Goal: Task Accomplishment & Management: Manage account settings

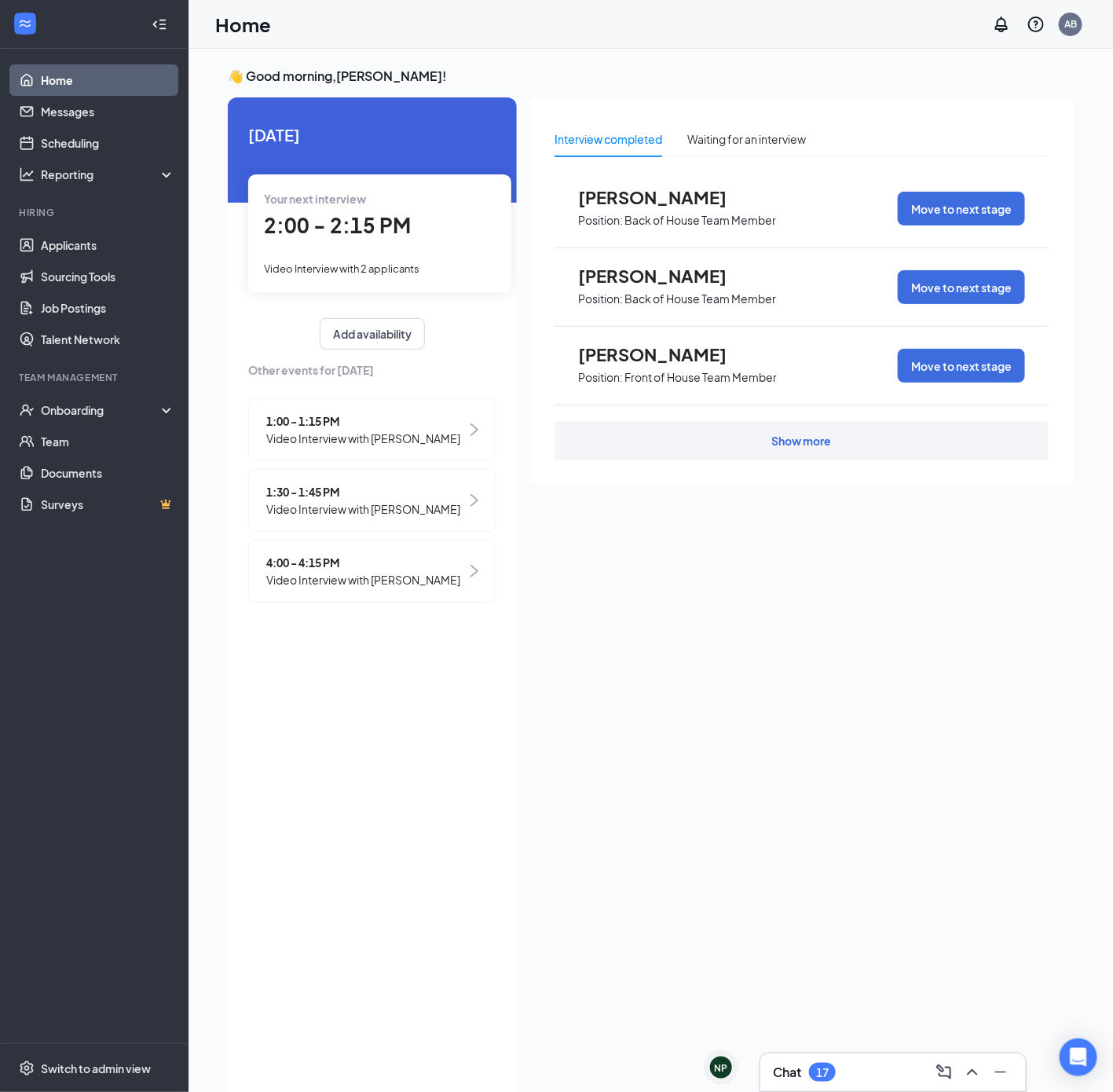
click at [300, 238] on div "2:00 - 2:15 PM" at bounding box center [379, 226] width 232 height 32
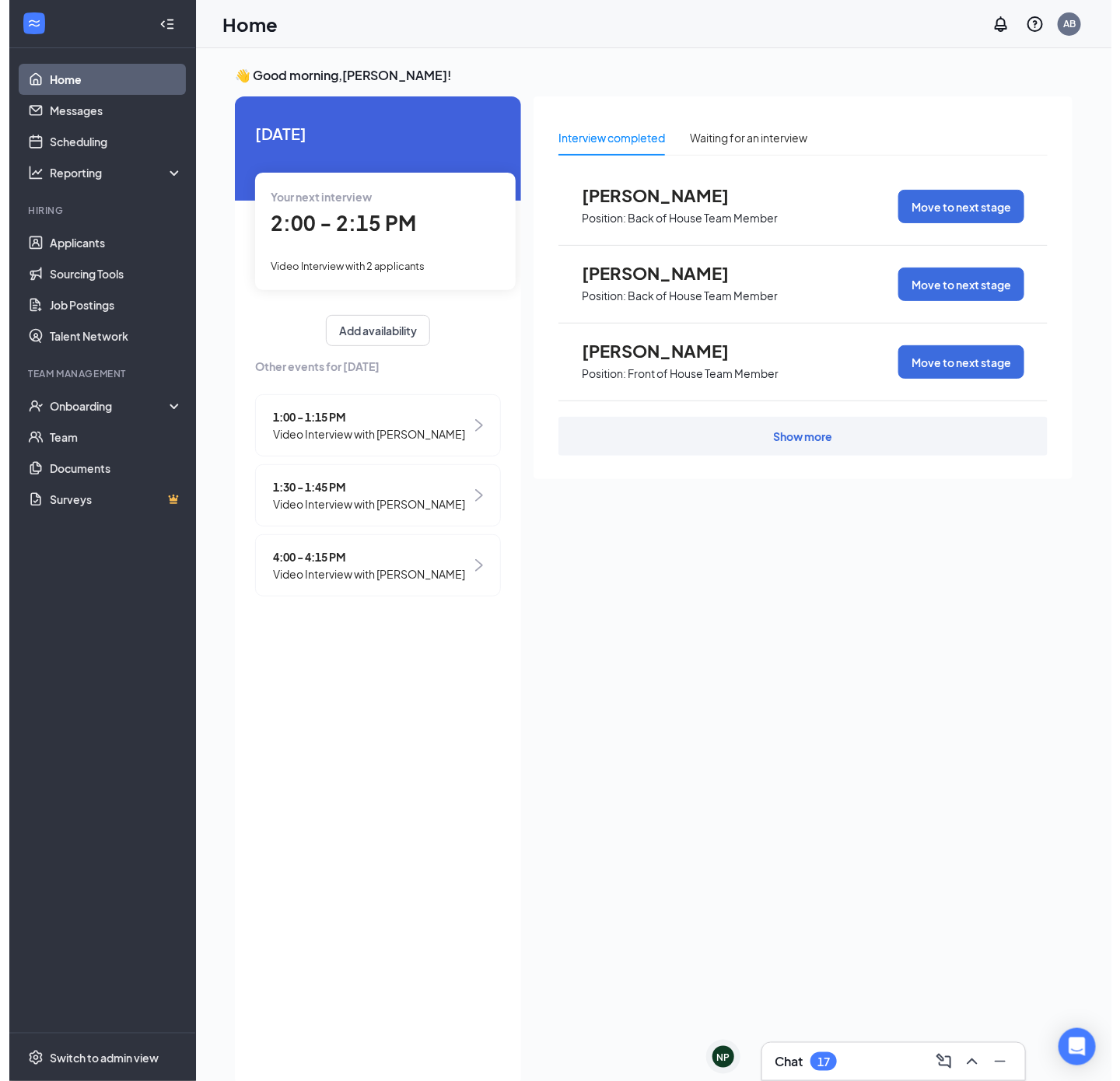
scroll to position [6, 0]
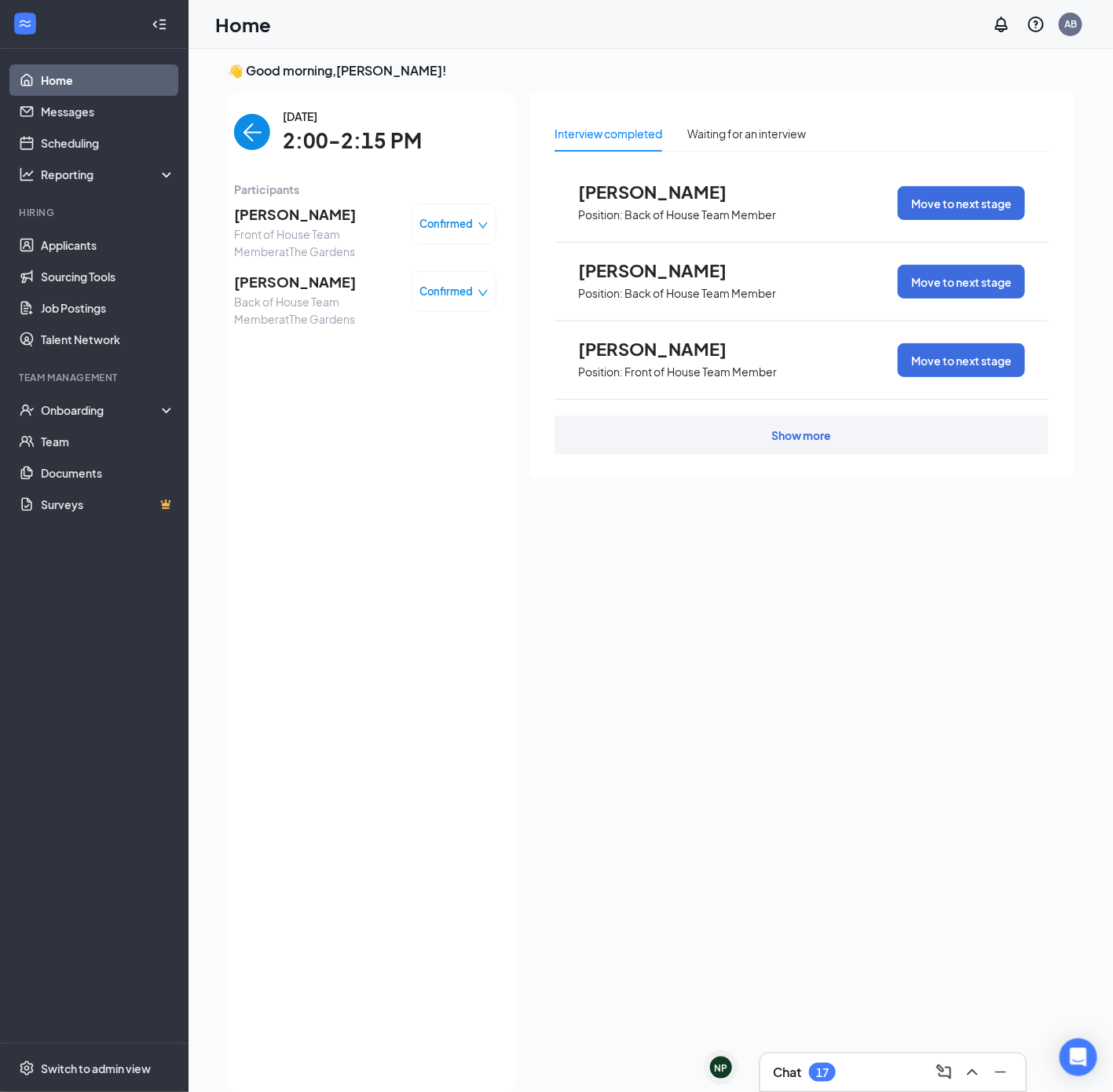
click at [300, 279] on span "[PERSON_NAME]" at bounding box center [317, 282] width 165 height 22
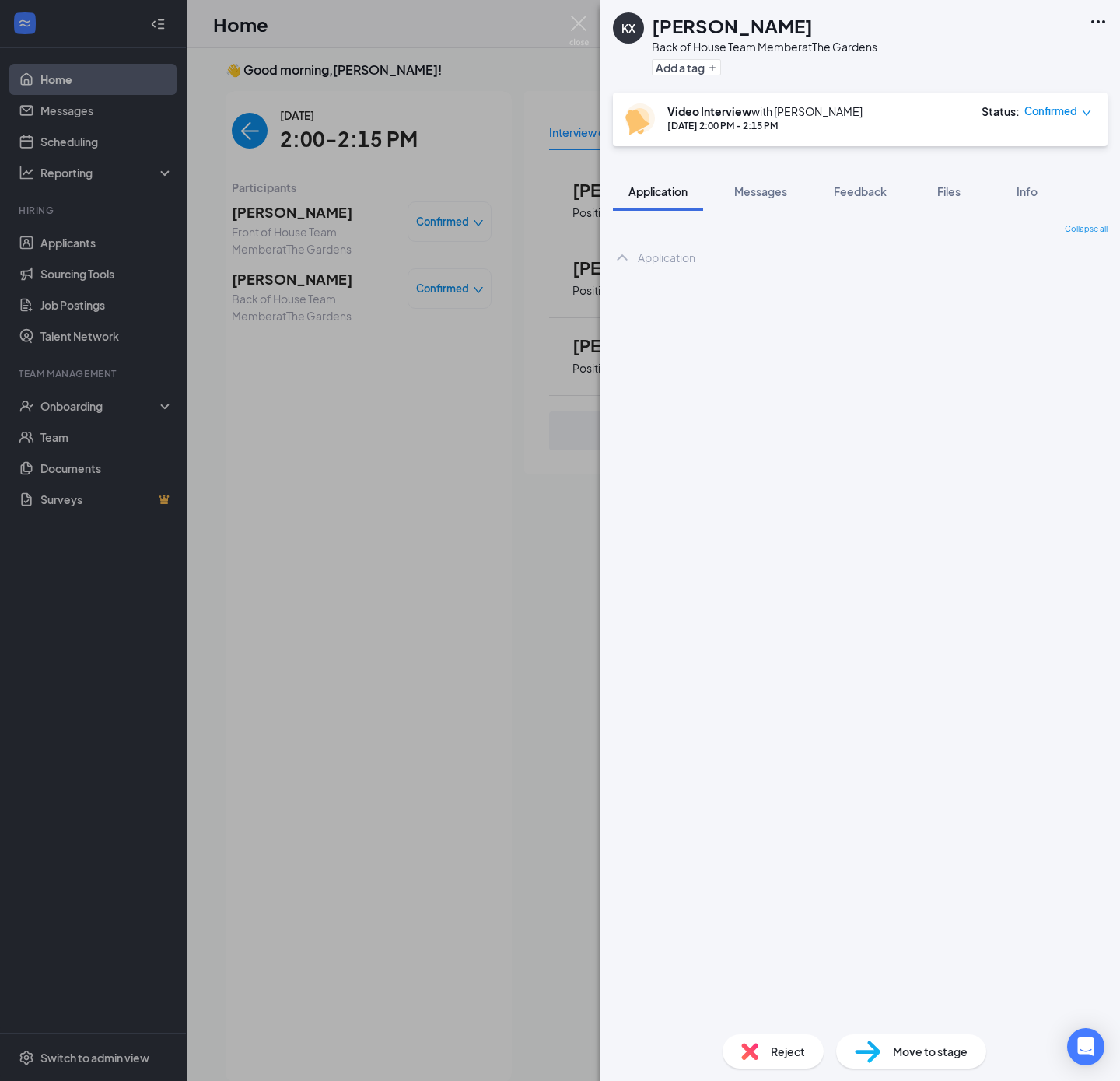
drag, startPoint x: 672, startPoint y: 23, endPoint x: 1067, endPoint y: 261, distance: 461.2
click at [649, 22] on div "KX [PERSON_NAME] Back of House Team Member at The Gardens Add a tag" at bounding box center [744, 46] width 265 height 67
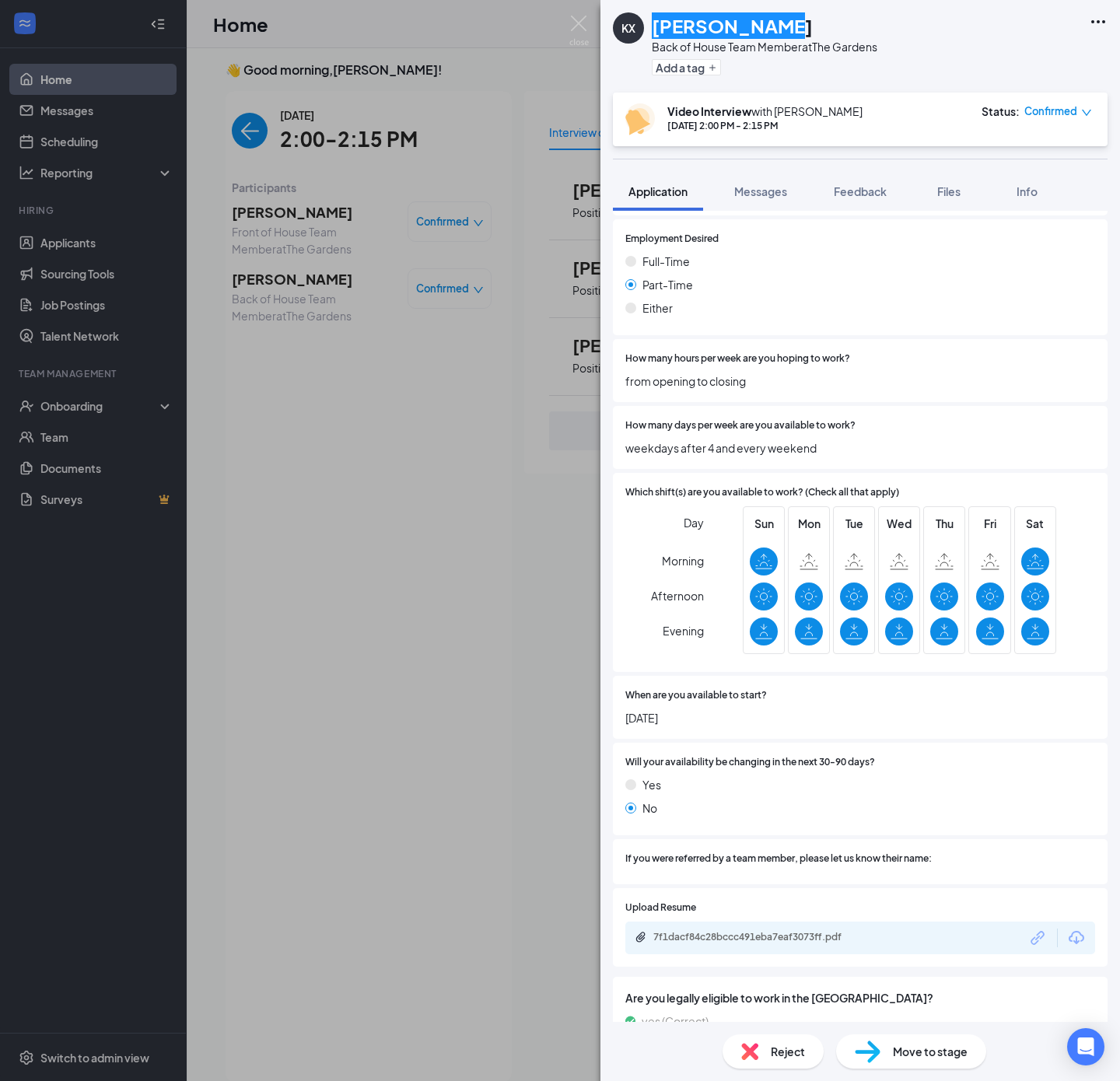
scroll to position [584, 0]
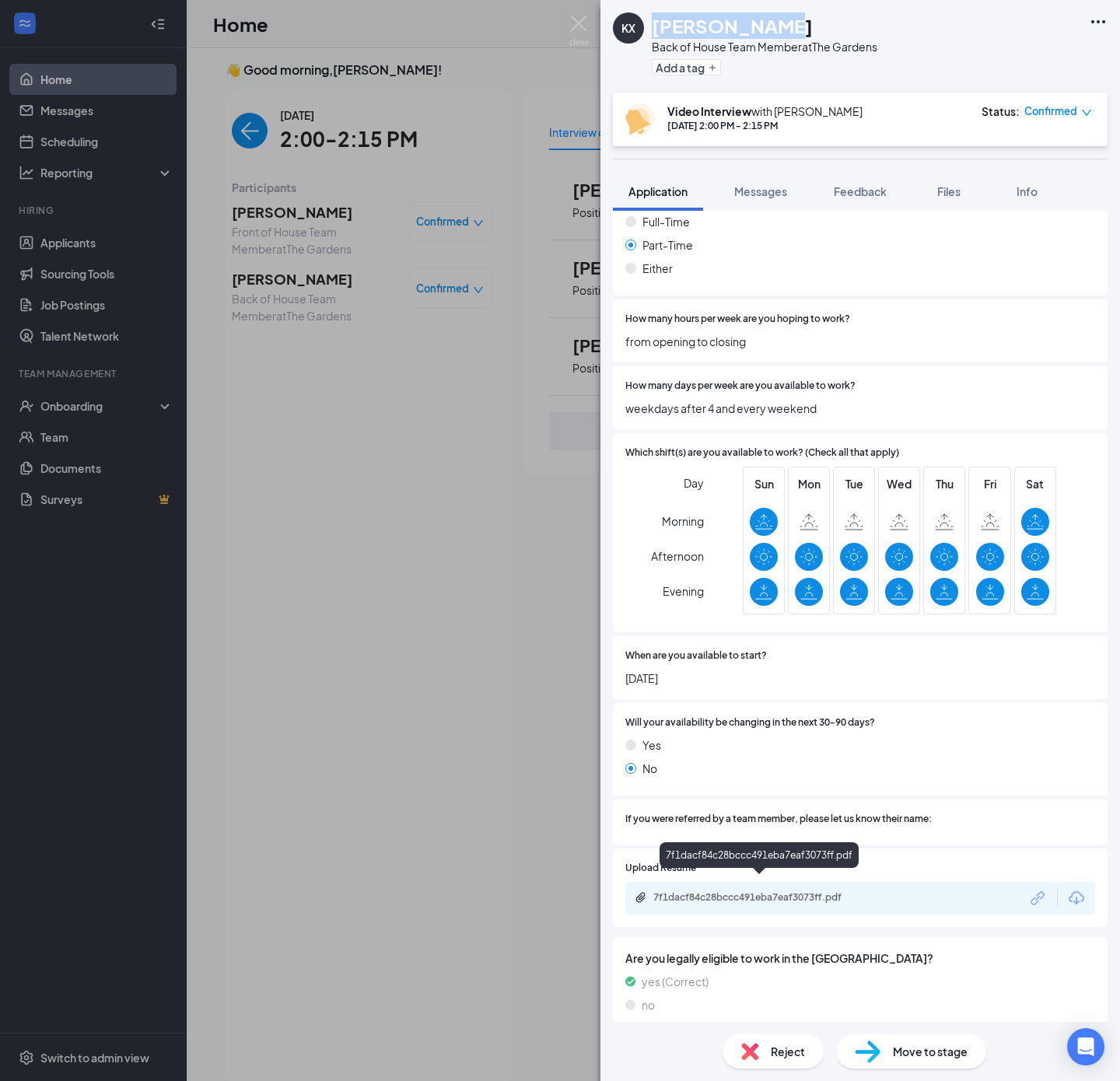
click at [841, 891] on div "7f1dacf84c28bccc491eba7eaf3073ff.pdf" at bounding box center [762, 897] width 218 height 13
click at [1062, 111] on span "Confirmed" at bounding box center [1050, 111] width 53 height 15
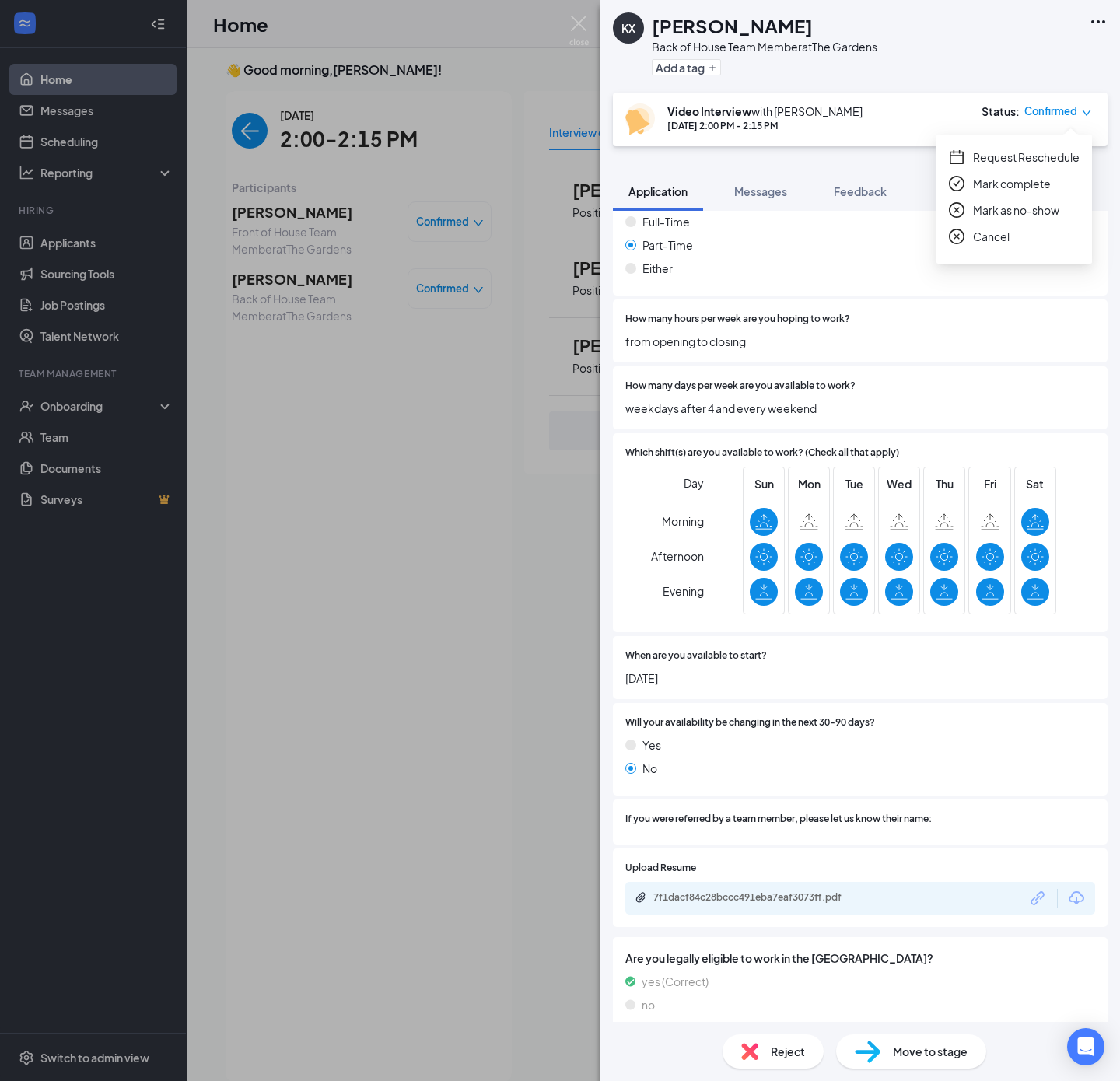
click at [1011, 215] on span "Mark as no-show" at bounding box center [1016, 210] width 87 height 17
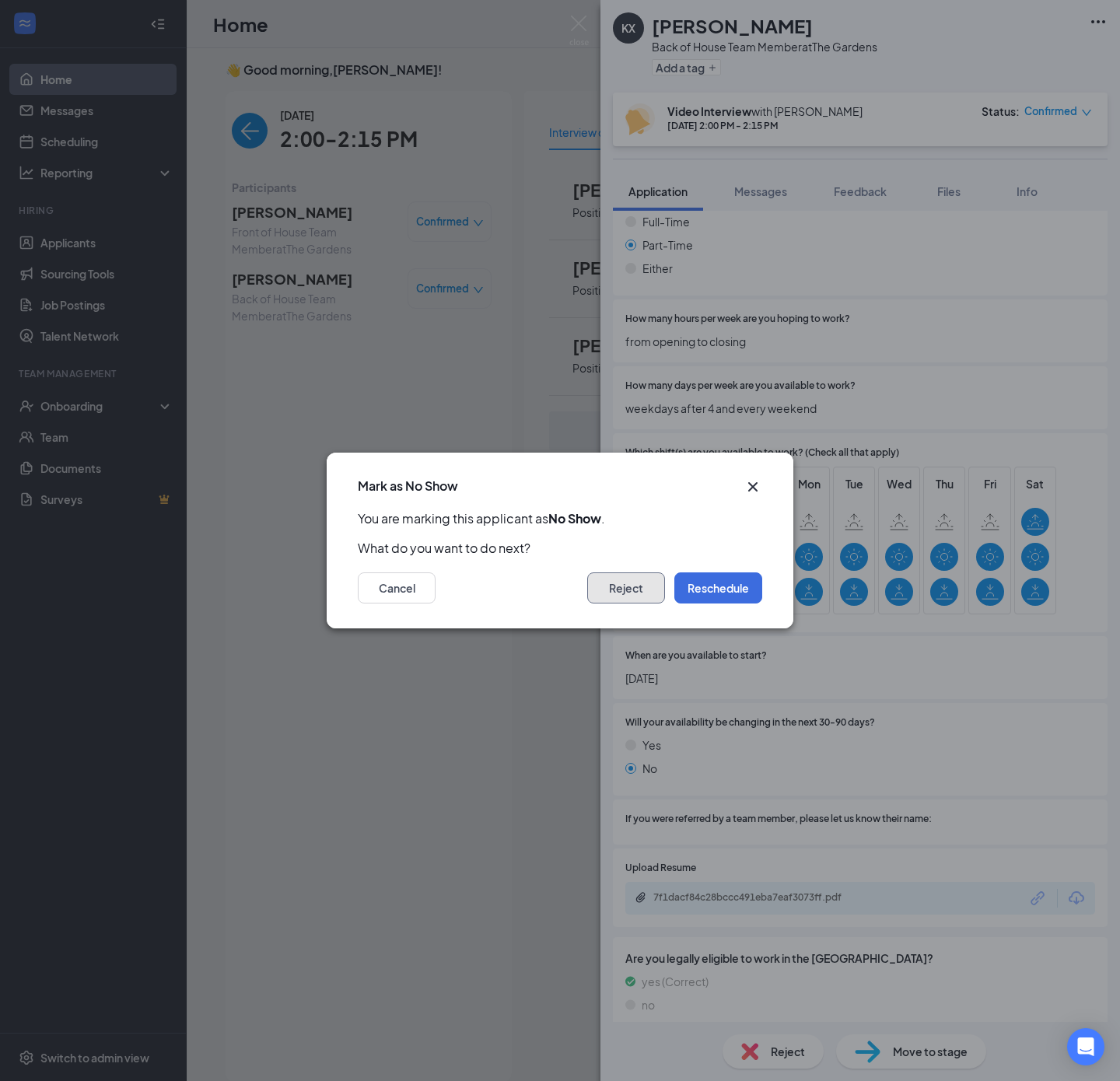
click at [641, 598] on button "Reject" at bounding box center [626, 588] width 78 height 31
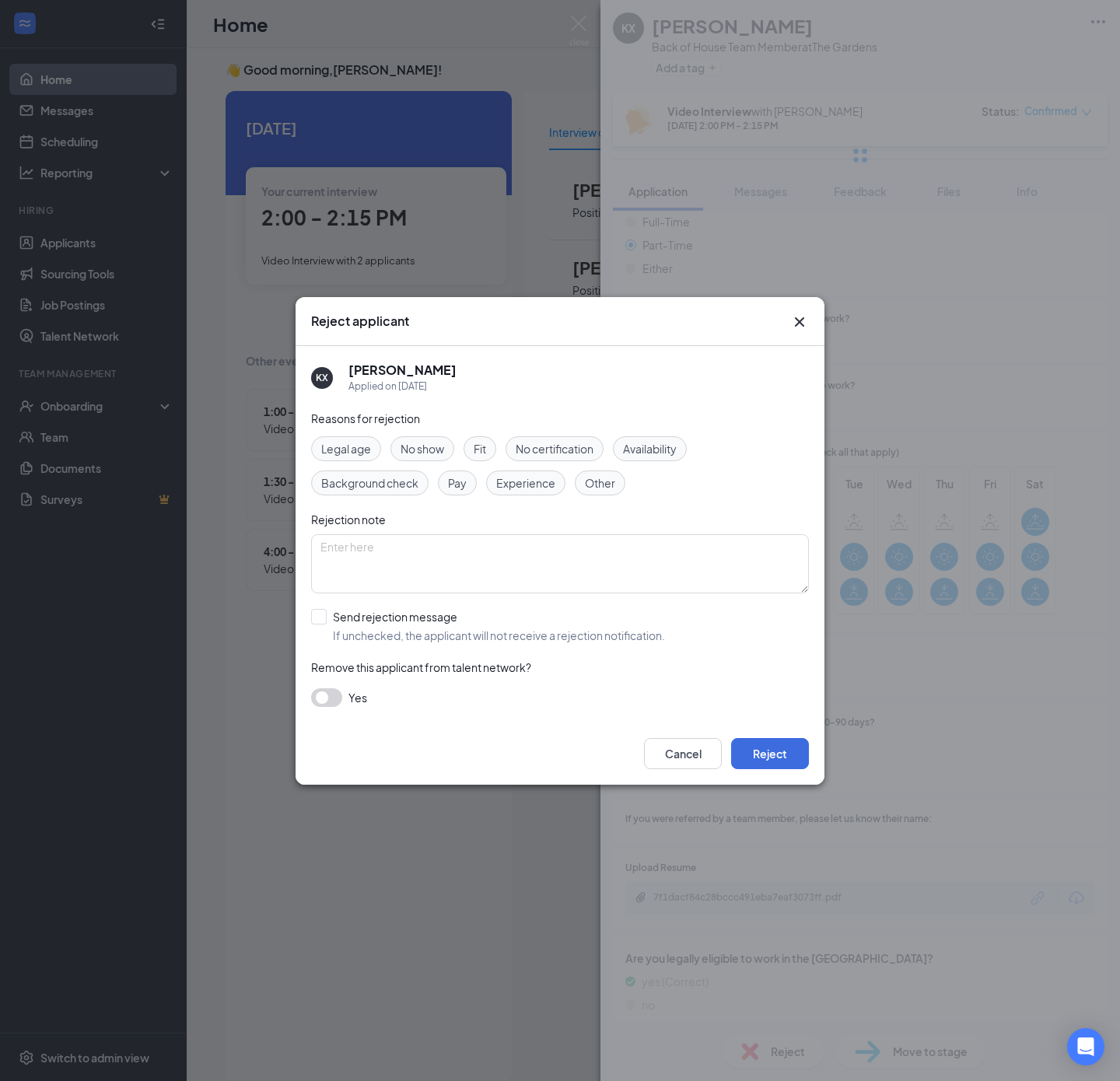
click at [420, 449] on span "No show" at bounding box center [422, 449] width 43 height 17
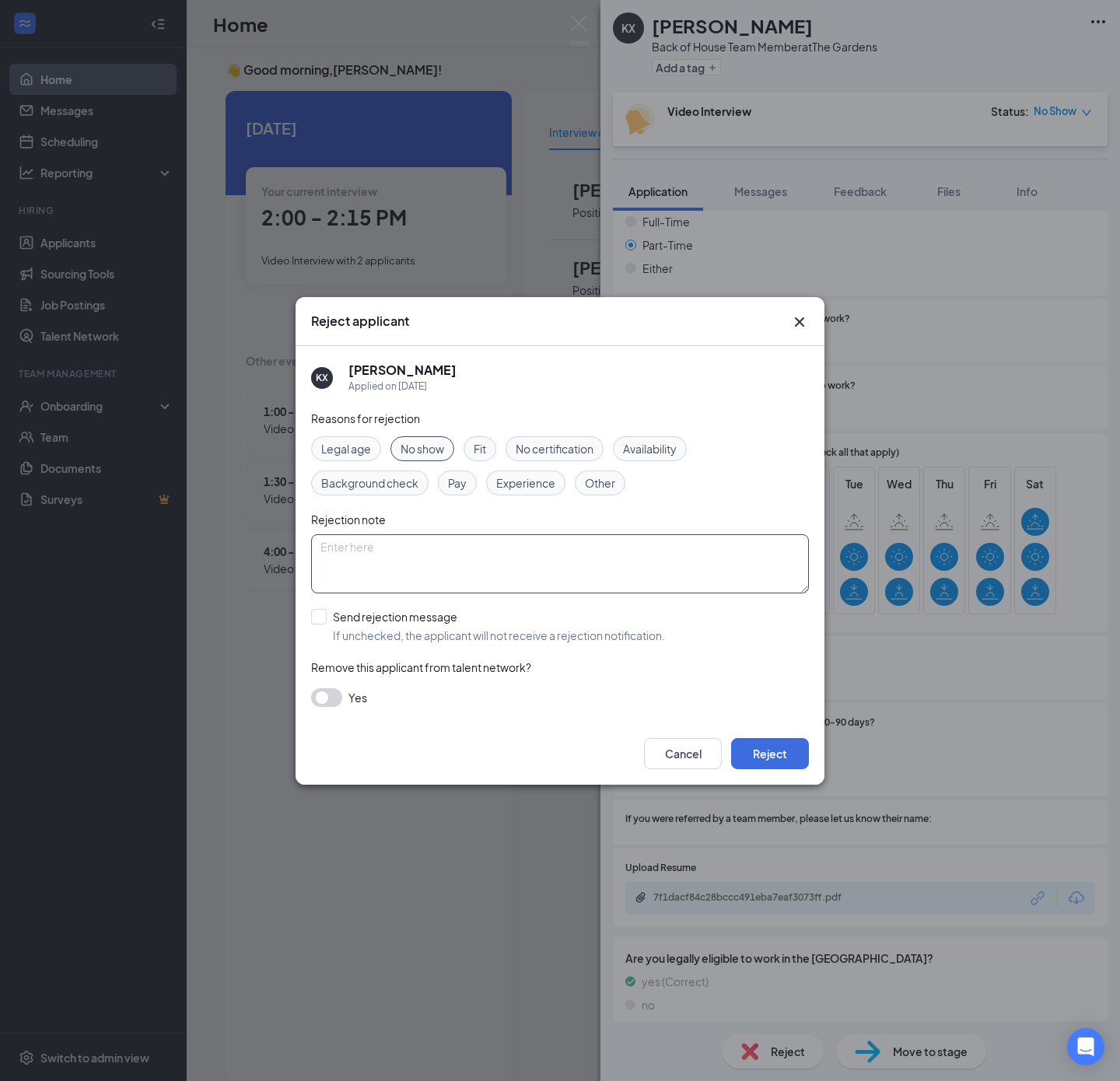
click at [400, 581] on textarea at bounding box center [560, 564] width 498 height 59
type textarea "No show"
click at [402, 615] on input "Send rejection message If unchecked, the applicant will not receive a rejection…" at bounding box center [487, 626] width 353 height 35
checkbox input "true"
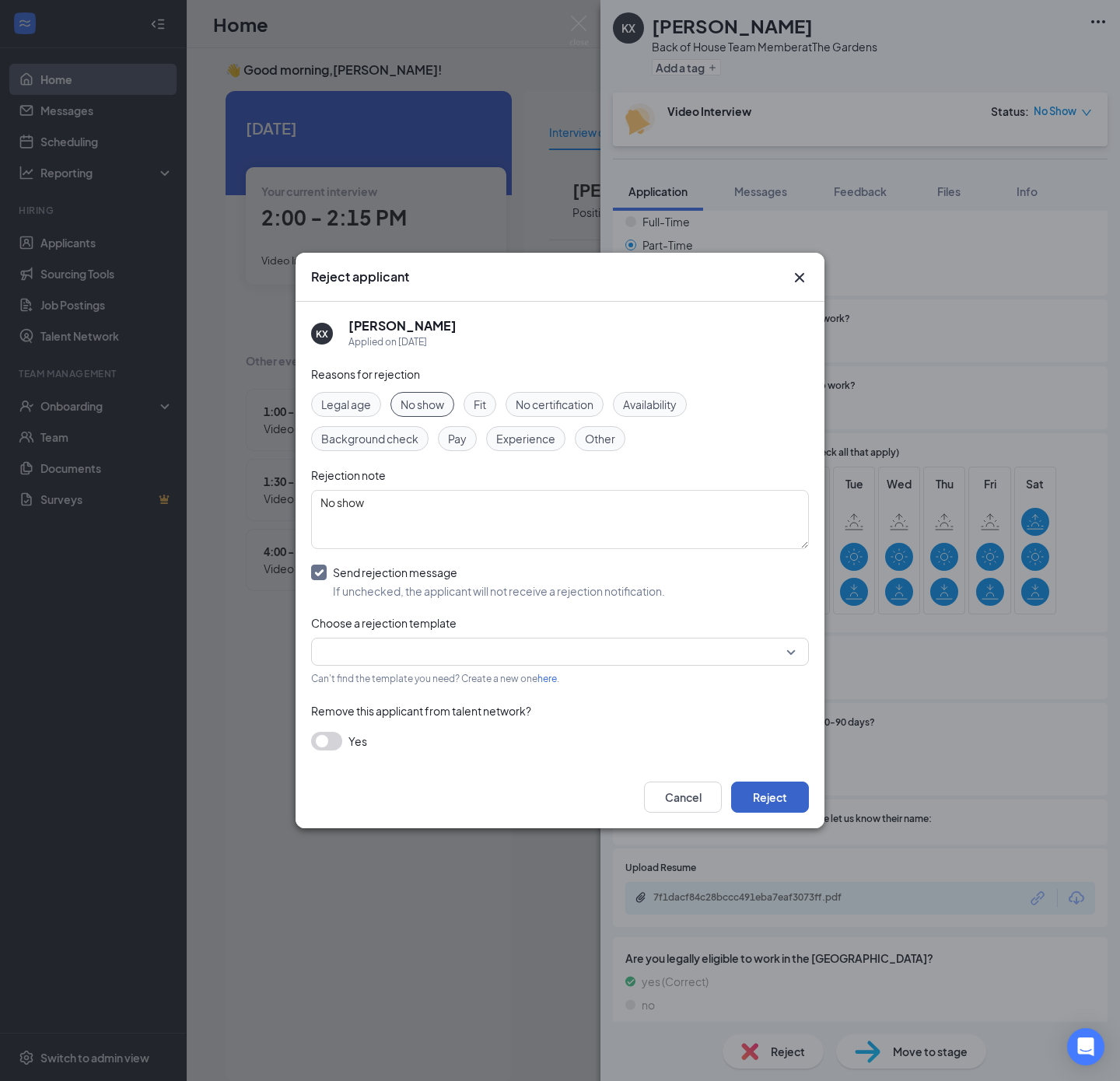
click at [756, 785] on button "Reject" at bounding box center [769, 797] width 78 height 31
